Goal: Entertainment & Leisure: Consume media (video, audio)

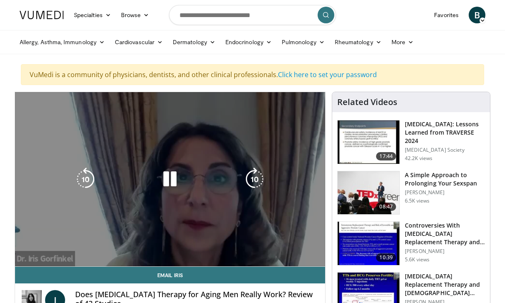
click at [290, 145] on div "10 seconds Tap to unmute" at bounding box center [170, 179] width 310 height 174
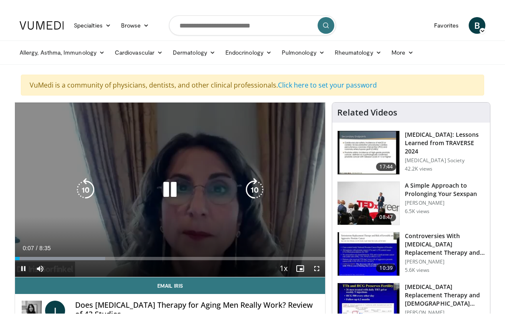
scroll to position [10, 0]
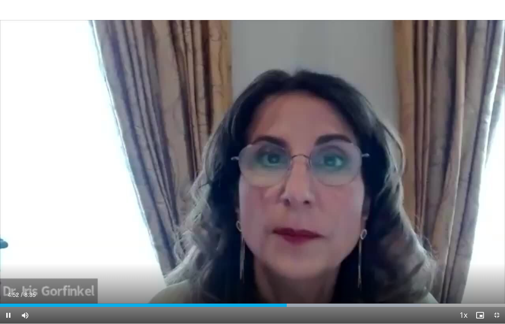
click at [15, 303] on span "Video Player" at bounding box center [8, 315] width 17 height 17
